Goal: Task Accomplishment & Management: Use online tool/utility

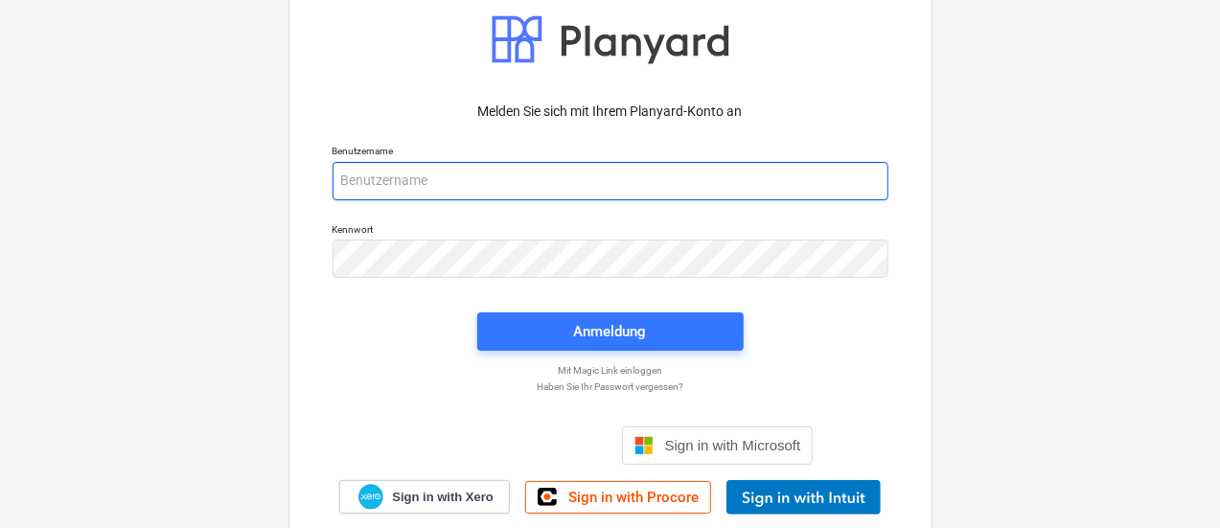
type input "[EMAIL_ADDRESS][PERSON_NAME][DOMAIN_NAME]"
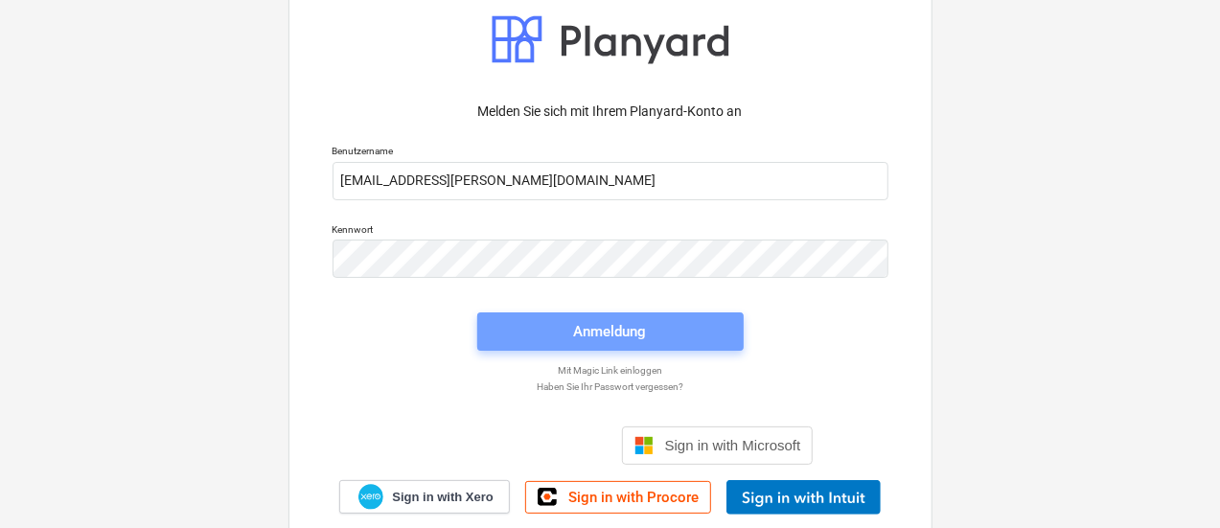
click at [526, 338] on span "Anmeldung" at bounding box center [610, 331] width 221 height 25
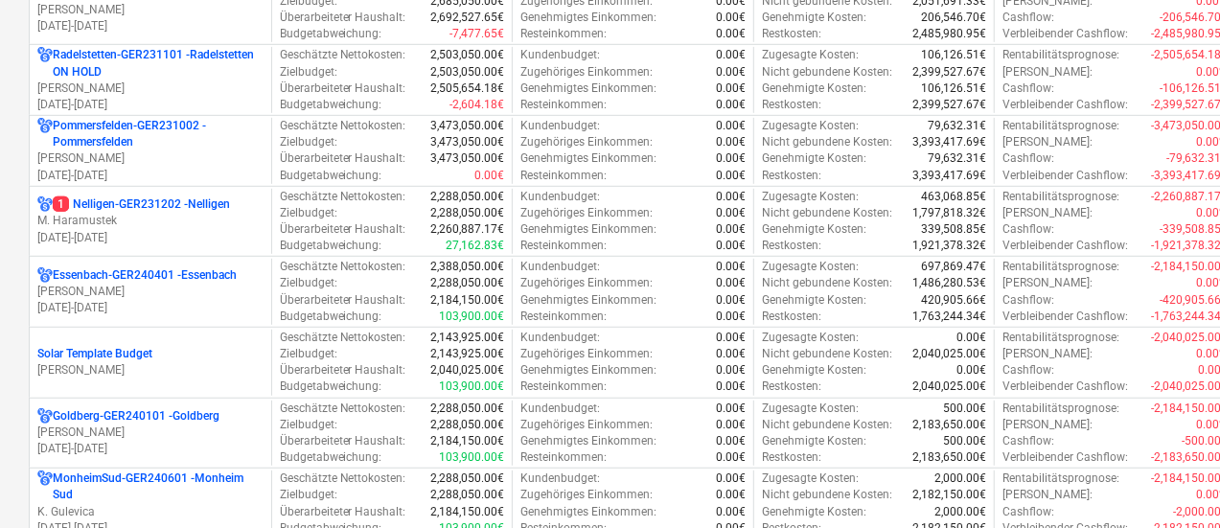
scroll to position [511, 0]
click at [406, 293] on div "Überarbeiteter Haushalt : 2,184,150.00€" at bounding box center [392, 299] width 225 height 16
click at [224, 291] on p "[PERSON_NAME]" at bounding box center [150, 291] width 226 height 16
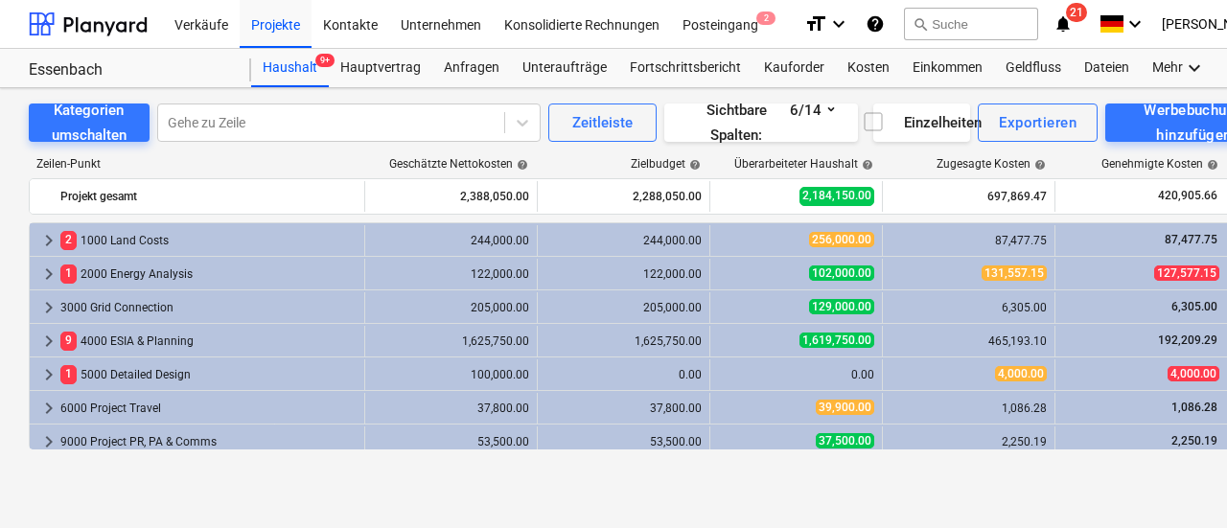
click at [850, 70] on div "Kosten" at bounding box center [868, 68] width 65 height 38
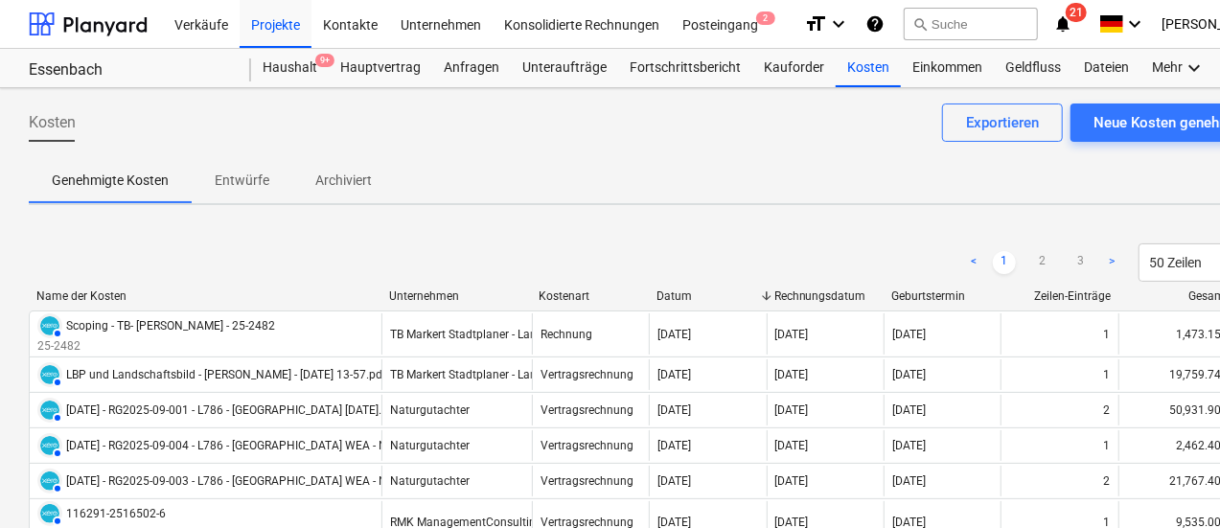
click at [968, 129] on div "Exportieren" at bounding box center [1002, 122] width 73 height 25
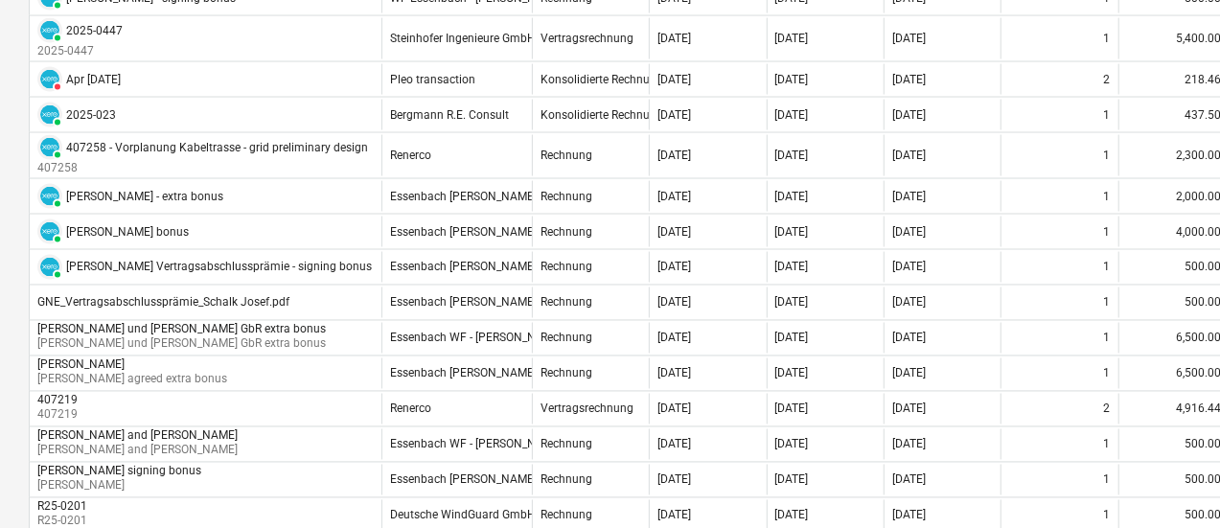
scroll to position [1840, 0]
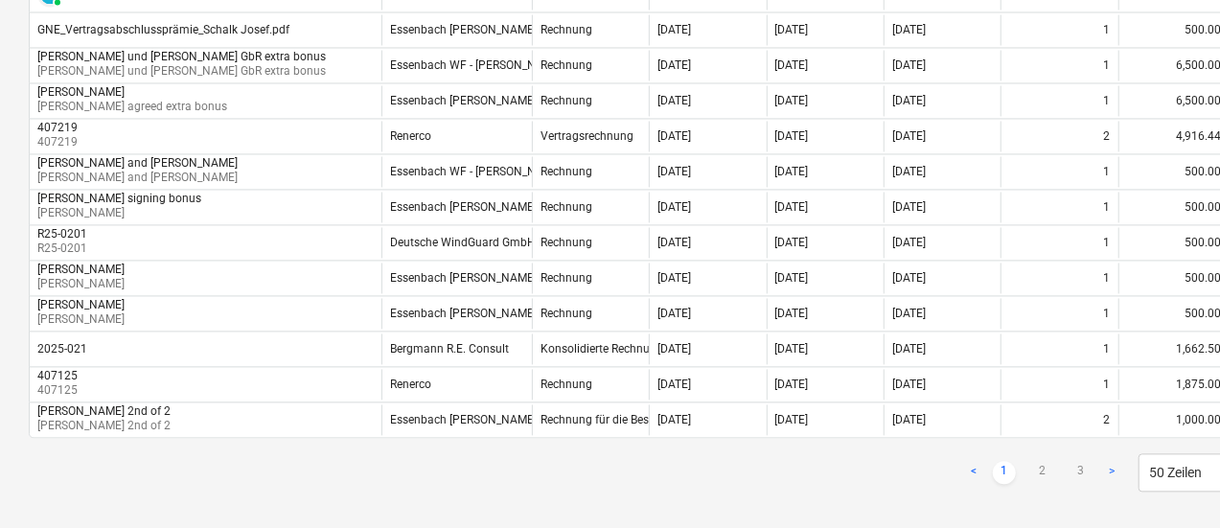
click at [1106, 461] on link ">" at bounding box center [1112, 472] width 23 height 23
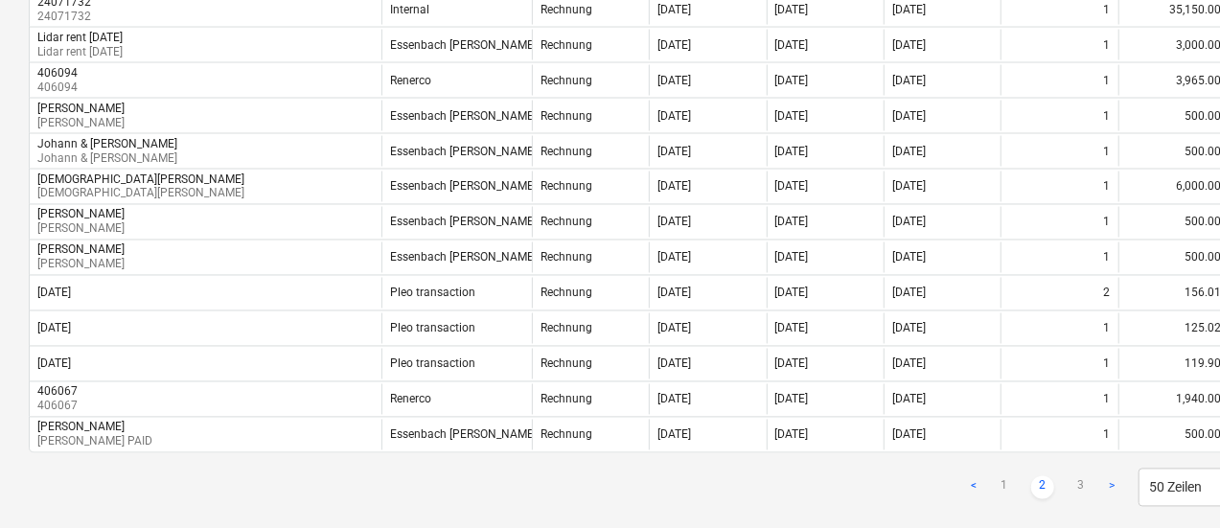
click at [1106, 476] on link ">" at bounding box center [1112, 487] width 23 height 23
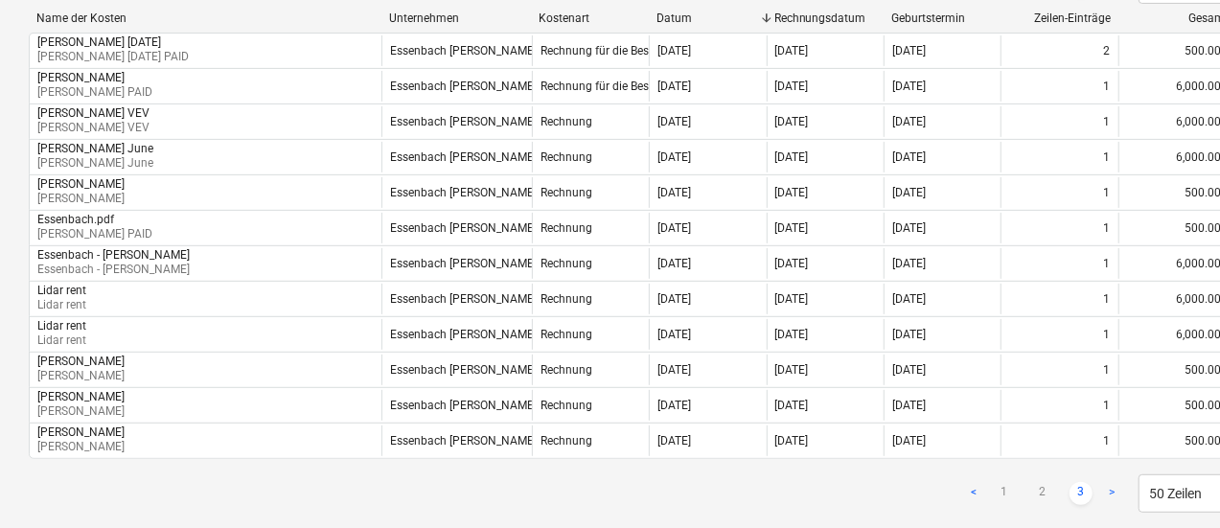
scroll to position [293, 0]
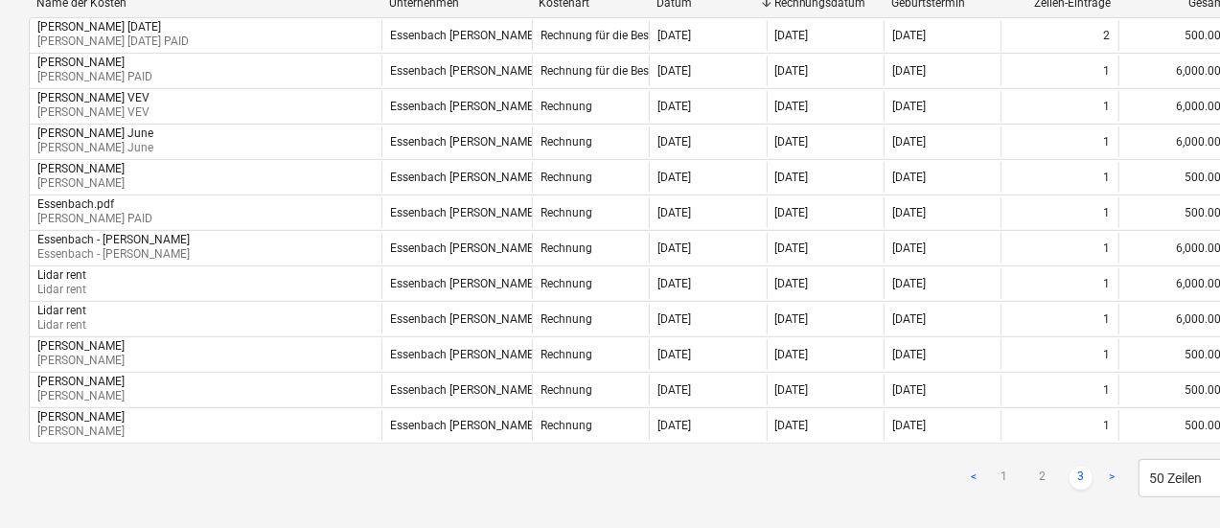
click at [972, 475] on link "<" at bounding box center [974, 478] width 23 height 23
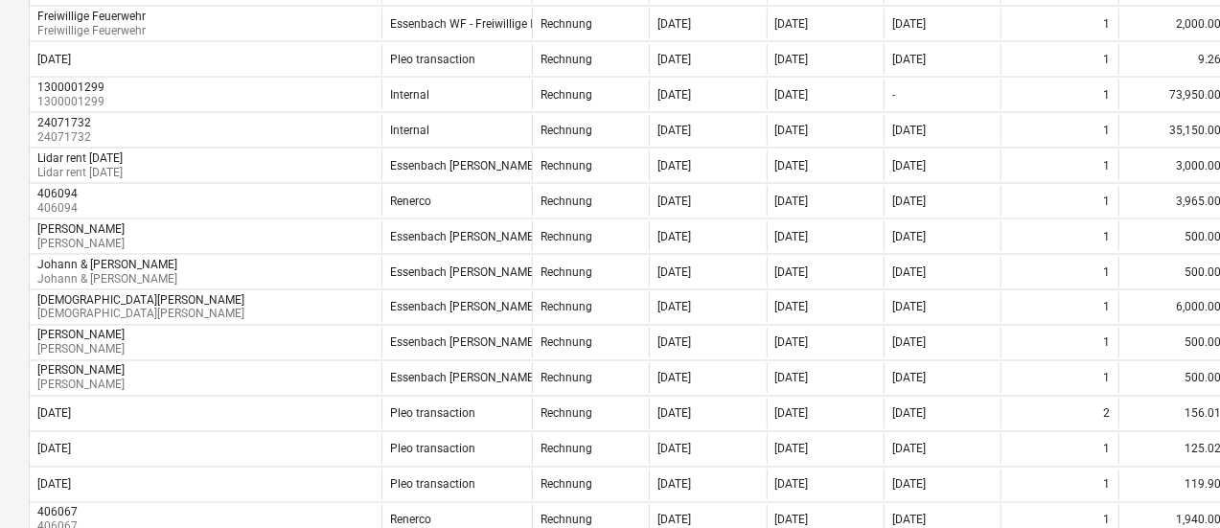
scroll to position [1647, 0]
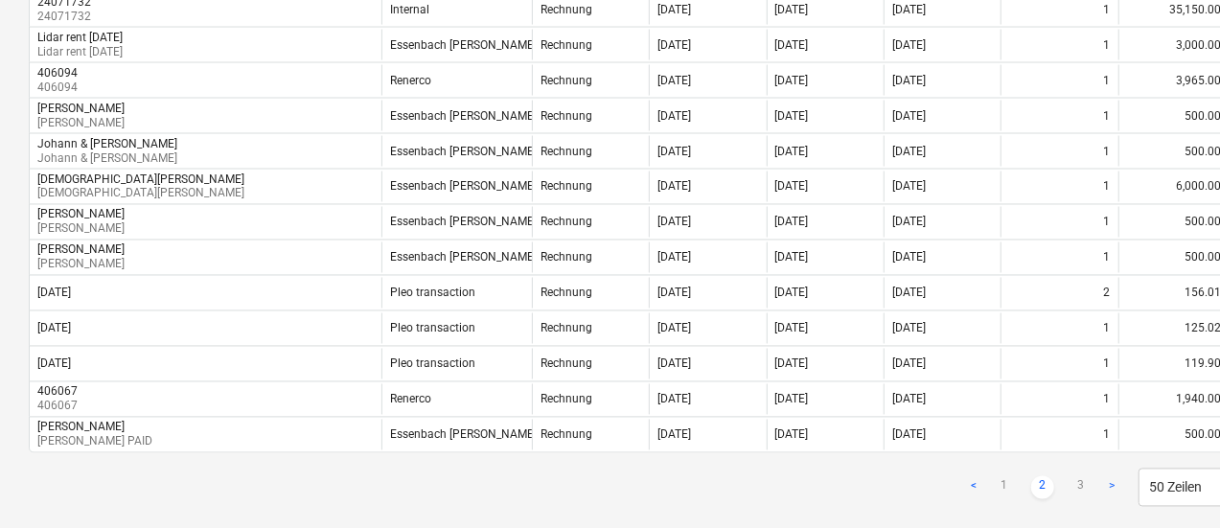
click at [974, 476] on link "<" at bounding box center [974, 487] width 23 height 23
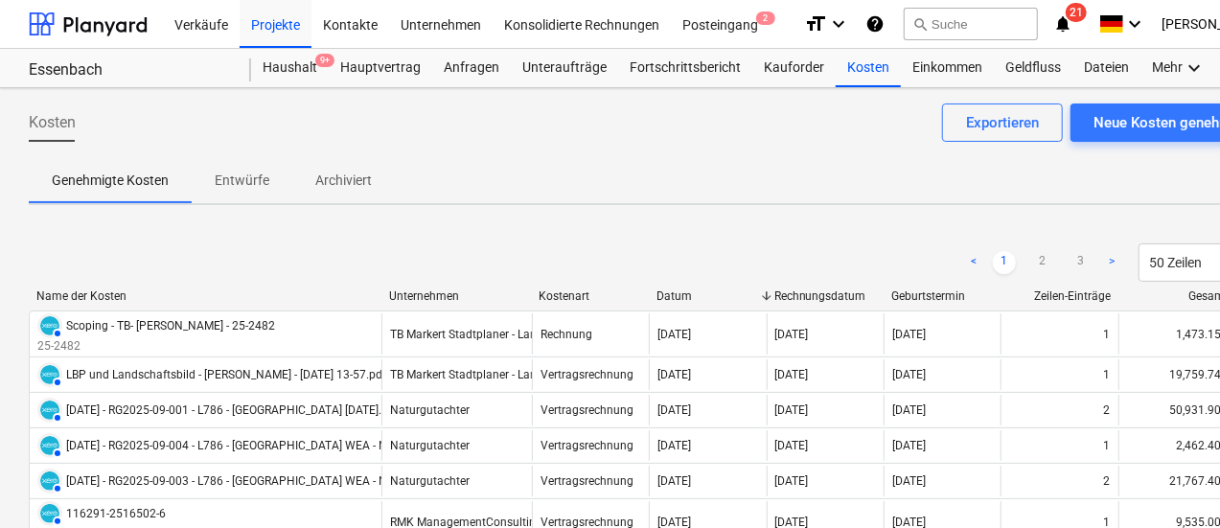
scroll to position [0, 0]
